Goal: Task Accomplishment & Management: Use online tool/utility

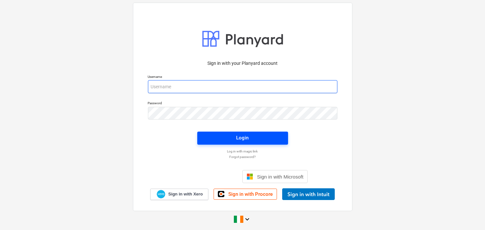
type input "[EMAIL_ADDRESS][DOMAIN_NAME]"
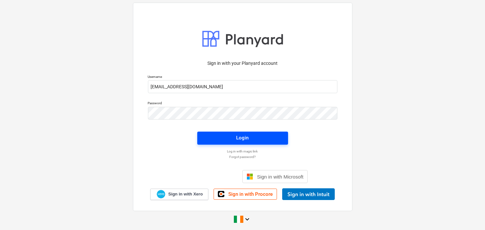
click at [240, 135] on div "Login" at bounding box center [242, 138] width 12 height 8
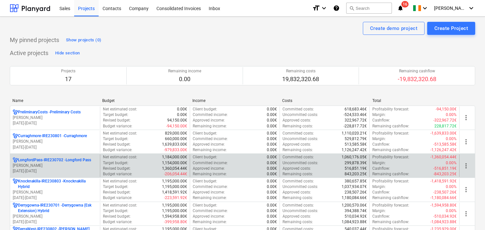
click at [70, 167] on p "[PERSON_NAME]" at bounding box center [55, 166] width 85 height 6
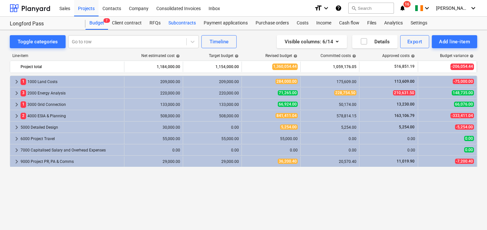
drag, startPoint x: 183, startPoint y: 24, endPoint x: 193, endPoint y: 25, distance: 10.3
click at [183, 24] on div "Subcontracts" at bounding box center [182, 23] width 35 height 13
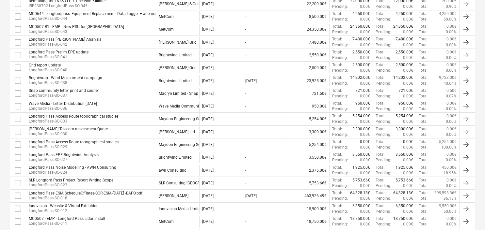
scroll to position [228, 0]
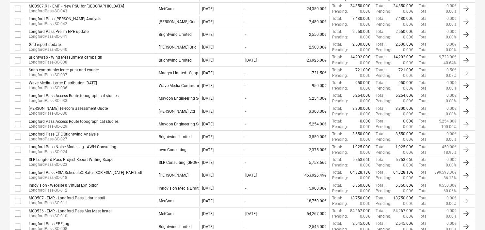
click at [114, 186] on div "Innovision - Website & Virtual Exhibition LongfordPass-SO-012" at bounding box center [91, 188] width 130 height 11
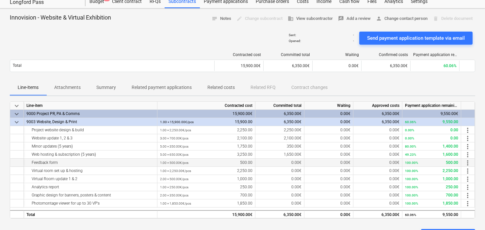
scroll to position [33, 0]
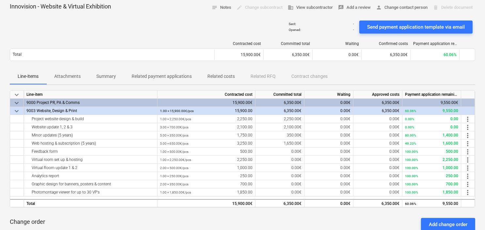
click at [75, 76] on p "Attachments" at bounding box center [67, 76] width 26 height 7
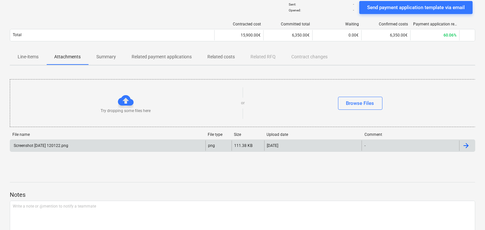
scroll to position [87, 0]
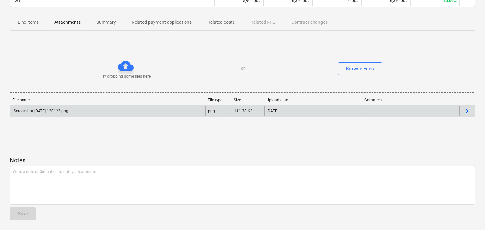
click at [62, 110] on div "Screenshot [DATE] 120122.png" at bounding box center [41, 111] width 56 height 5
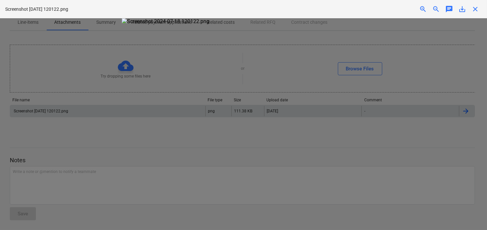
drag, startPoint x: 475, startPoint y: 8, endPoint x: 465, endPoint y: 18, distance: 14.1
click at [474, 8] on span "close" at bounding box center [475, 9] width 8 height 8
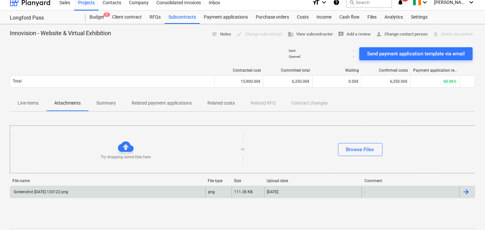
scroll to position [0, 0]
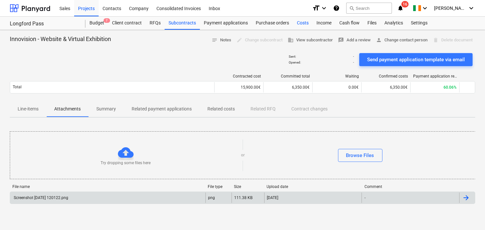
click at [301, 22] on div "Costs" at bounding box center [303, 23] width 20 height 13
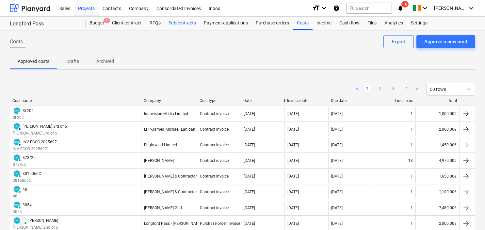
drag, startPoint x: 183, startPoint y: 23, endPoint x: 179, endPoint y: 26, distance: 5.1
click at [183, 23] on div "Subcontracts" at bounding box center [182, 23] width 35 height 13
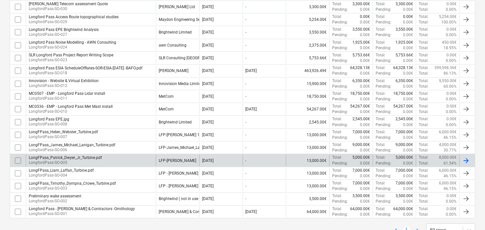
scroll to position [322, 0]
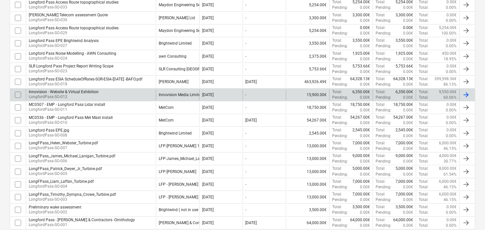
click at [184, 93] on div "Innovision Media Limited" at bounding box center [181, 95] width 44 height 5
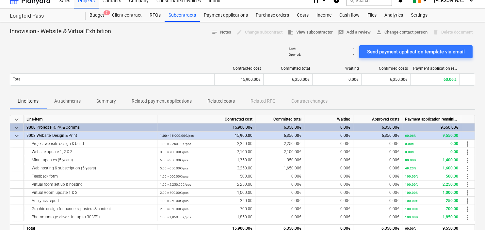
scroll to position [1, 0]
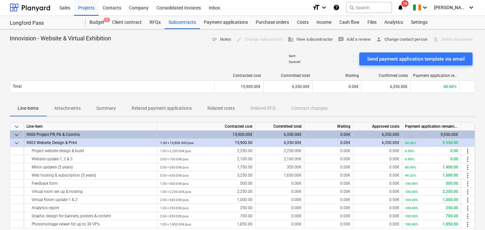
click at [109, 108] on p "Summary" at bounding box center [106, 108] width 20 height 7
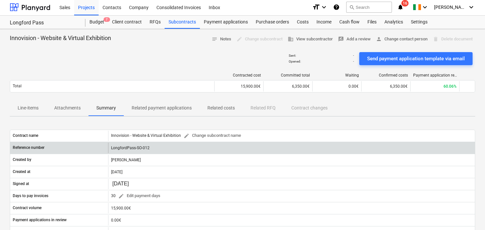
scroll to position [1, 0]
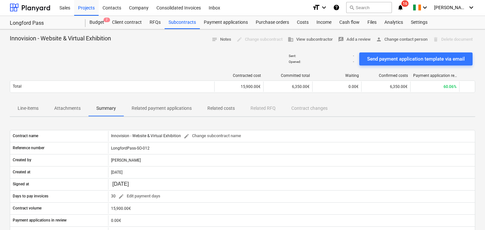
click at [219, 109] on p "Related costs" at bounding box center [220, 108] width 27 height 7
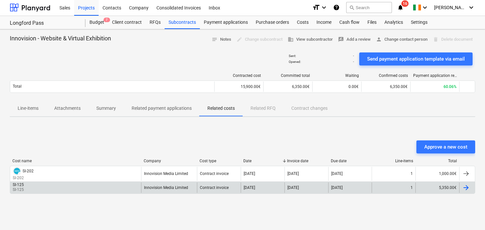
click at [94, 185] on div "SI-125 SI-125" at bounding box center [75, 188] width 131 height 10
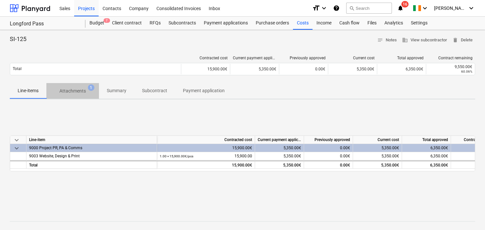
click at [80, 91] on p "Attachments" at bounding box center [72, 91] width 26 height 7
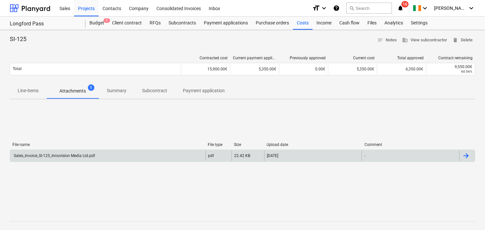
click at [76, 156] on div "Sales_Invoice_SI-125_Innovision Media Ltd.pdf" at bounding box center [54, 156] width 82 height 5
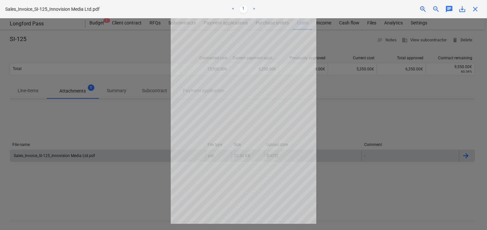
click at [347, 131] on div at bounding box center [243, 124] width 487 height 212
click at [476, 10] on span "close" at bounding box center [475, 9] width 8 height 8
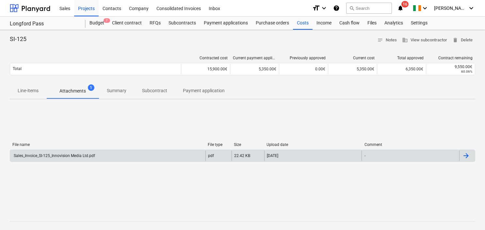
click at [468, 157] on div at bounding box center [466, 156] width 8 height 8
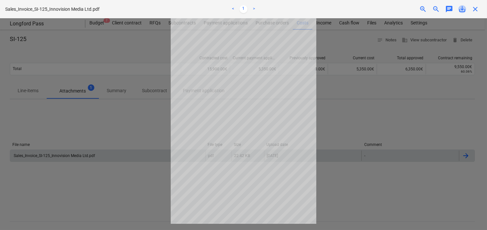
click at [462, 9] on span "save_alt" at bounding box center [462, 9] width 8 height 8
drag, startPoint x: 455, startPoint y: 103, endPoint x: 454, endPoint y: 100, distance: 3.3
click at [455, 103] on div at bounding box center [243, 124] width 487 height 212
click at [475, 9] on span "close" at bounding box center [475, 9] width 8 height 8
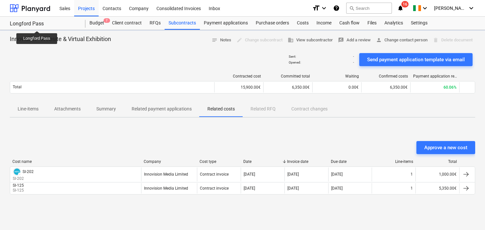
scroll to position [1, 0]
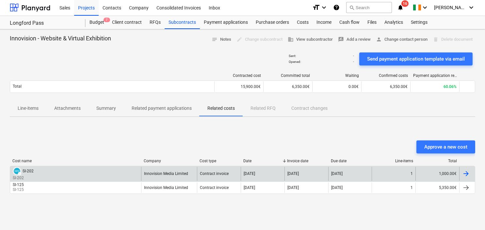
click at [128, 171] on div "DRAFT SI-202 SI-202" at bounding box center [75, 174] width 131 height 14
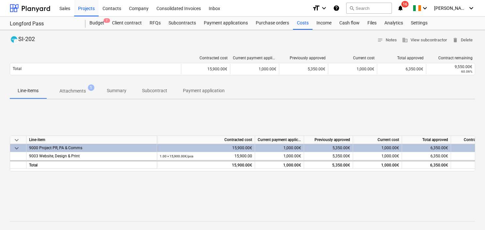
click at [79, 91] on p "Attachments" at bounding box center [72, 91] width 26 height 7
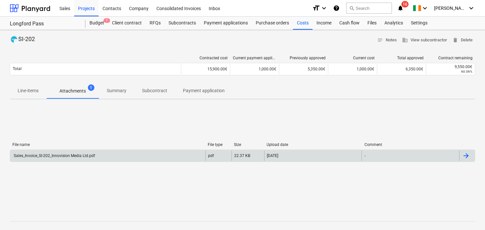
click at [84, 155] on div "Sales_Invoice_SI-202_Innovision Media Ltd.pdf" at bounding box center [54, 156] width 82 height 5
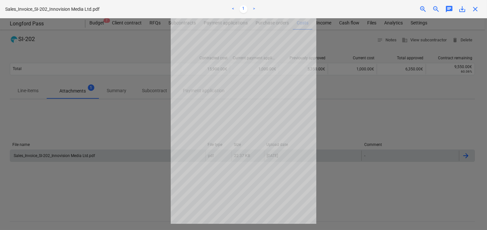
click at [476, 9] on span "close" at bounding box center [475, 9] width 8 height 8
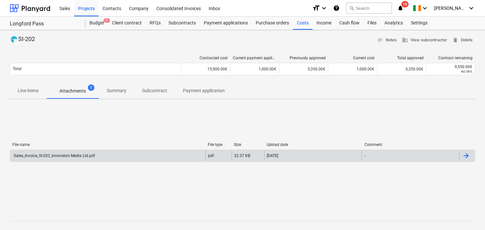
click at [333, 119] on div "File name File type Size Upload date Comment Sales_Invoice_SI-202_Innovision Me…" at bounding box center [242, 154] width 465 height 98
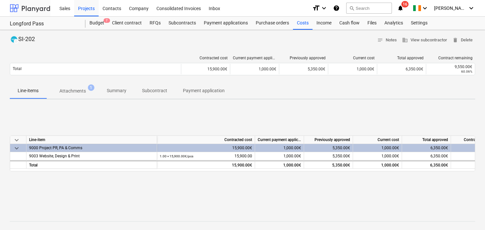
scroll to position [1, 0]
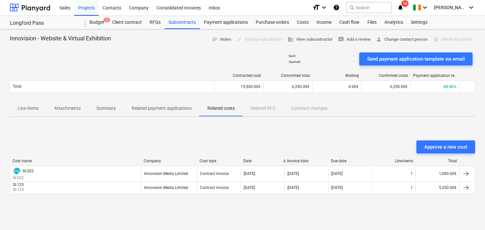
drag, startPoint x: 28, startPoint y: 107, endPoint x: 38, endPoint y: 108, distance: 9.5
click at [28, 107] on p "Line-items" at bounding box center [28, 108] width 21 height 7
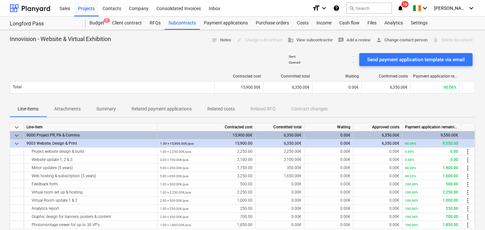
drag, startPoint x: 217, startPoint y: 108, endPoint x: 211, endPoint y: 118, distance: 11.0
click at [217, 108] on p "Related costs" at bounding box center [220, 109] width 27 height 7
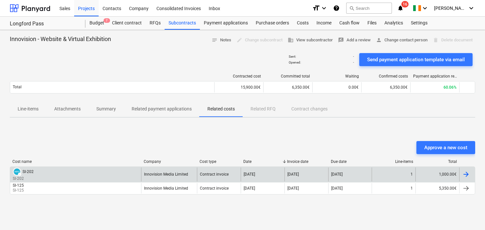
click at [93, 171] on div "DRAFT SI-202 SI-202" at bounding box center [75, 175] width 131 height 14
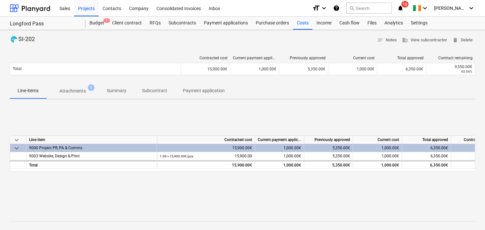
click at [72, 88] on p "Attachments" at bounding box center [72, 91] width 26 height 7
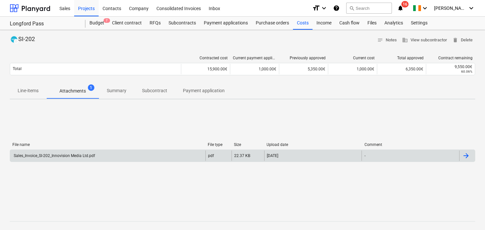
click at [69, 155] on div "Sales_Invoice_SI-202_Innovision Media Ltd.pdf" at bounding box center [54, 156] width 82 height 5
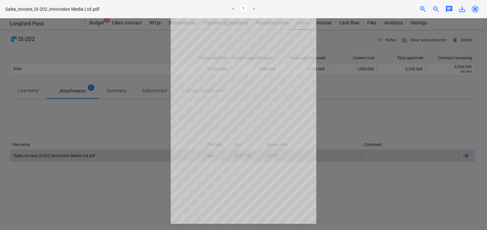
click at [476, 10] on span "close" at bounding box center [475, 9] width 8 height 8
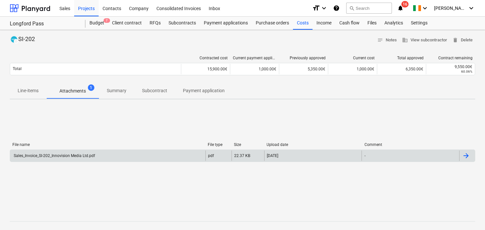
drag, startPoint x: 157, startPoint y: 91, endPoint x: 161, endPoint y: 93, distance: 5.1
click at [157, 91] on p "Subcontract" at bounding box center [154, 90] width 25 height 7
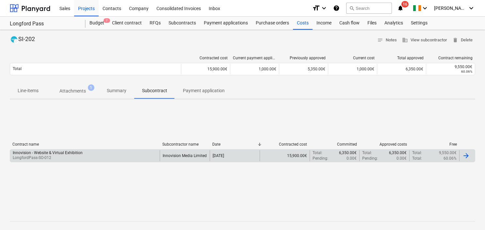
click at [92, 155] on div "Innovision - Website & Virtual Exhibition LongfordPass-SO-012" at bounding box center [85, 156] width 150 height 11
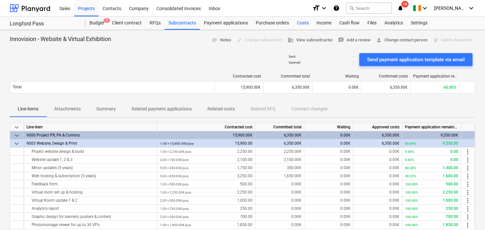
click at [304, 21] on div "Costs" at bounding box center [303, 23] width 20 height 13
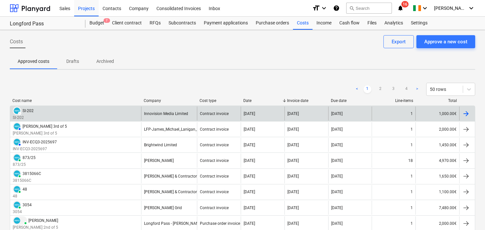
click at [64, 111] on div "DRAFT SI-202 SI-202" at bounding box center [75, 114] width 131 height 14
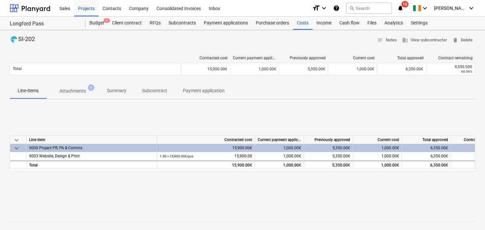
click at [78, 91] on p "Attachments" at bounding box center [72, 91] width 26 height 7
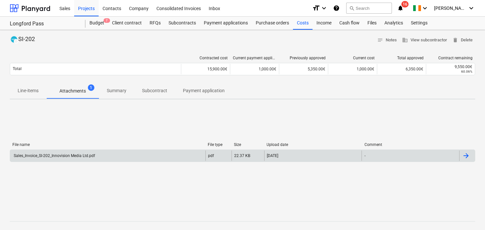
click at [78, 155] on div "Sales_Invoice_SI-202_Innovision Media Ltd.pdf" at bounding box center [54, 156] width 82 height 5
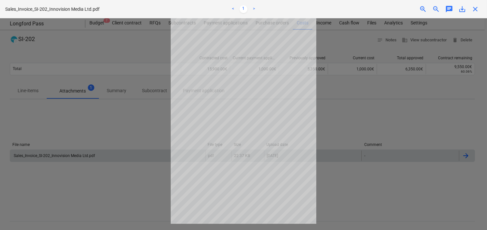
drag, startPoint x: 379, startPoint y: 118, endPoint x: 486, endPoint y: 39, distance: 133.4
click at [380, 117] on div at bounding box center [243, 124] width 487 height 212
click at [476, 9] on span "close" at bounding box center [475, 9] width 8 height 8
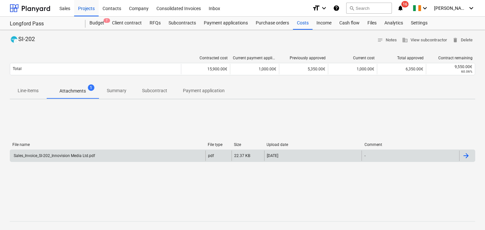
drag, startPoint x: 88, startPoint y: 9, endPoint x: 104, endPoint y: 49, distance: 43.7
click at [88, 9] on div "Projects" at bounding box center [86, 8] width 24 height 17
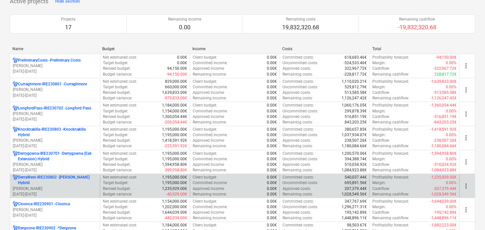
scroll to position [65, 0]
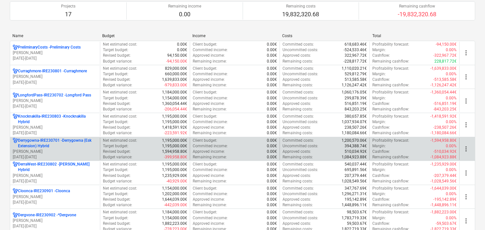
click at [71, 147] on p "Derrygowna-IRE230701 - Derrygowna (Esk Extension) Hybrid" at bounding box center [57, 143] width 79 height 11
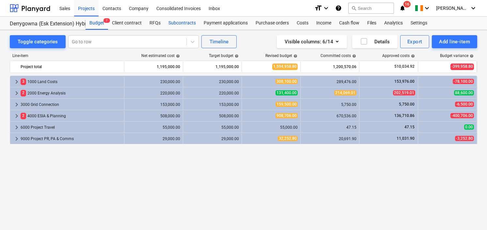
drag, startPoint x: 182, startPoint y: 23, endPoint x: 187, endPoint y: 26, distance: 6.6
click at [182, 23] on div "Subcontracts" at bounding box center [182, 23] width 35 height 13
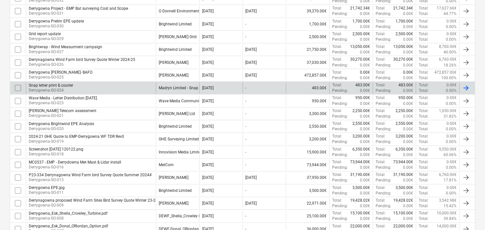
scroll to position [196, 0]
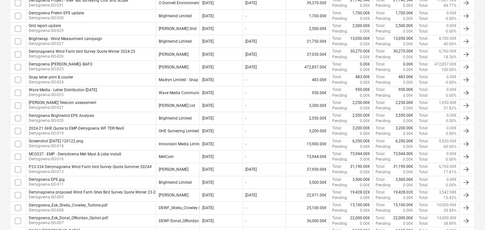
click at [93, 141] on div "Screenshot [DATE] 120122.png Derrygowna-SO-018" at bounding box center [91, 144] width 130 height 11
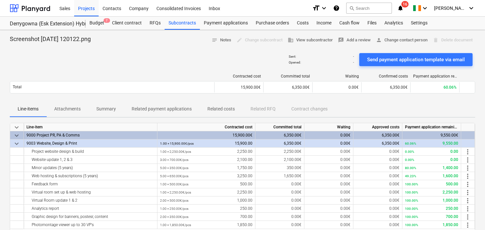
click at [220, 108] on p "Related costs" at bounding box center [220, 109] width 27 height 7
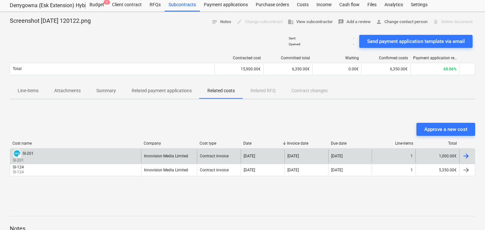
scroll to position [33, 0]
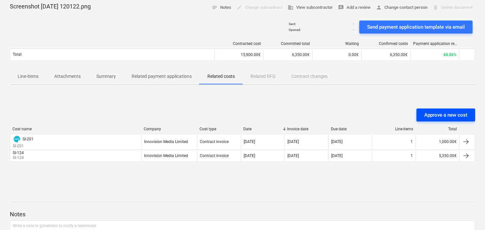
click at [434, 112] on div "Approve a new cost" at bounding box center [445, 115] width 43 height 8
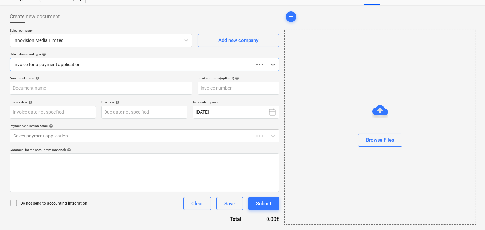
scroll to position [25, 0]
